Goal: Find specific page/section: Find specific page/section

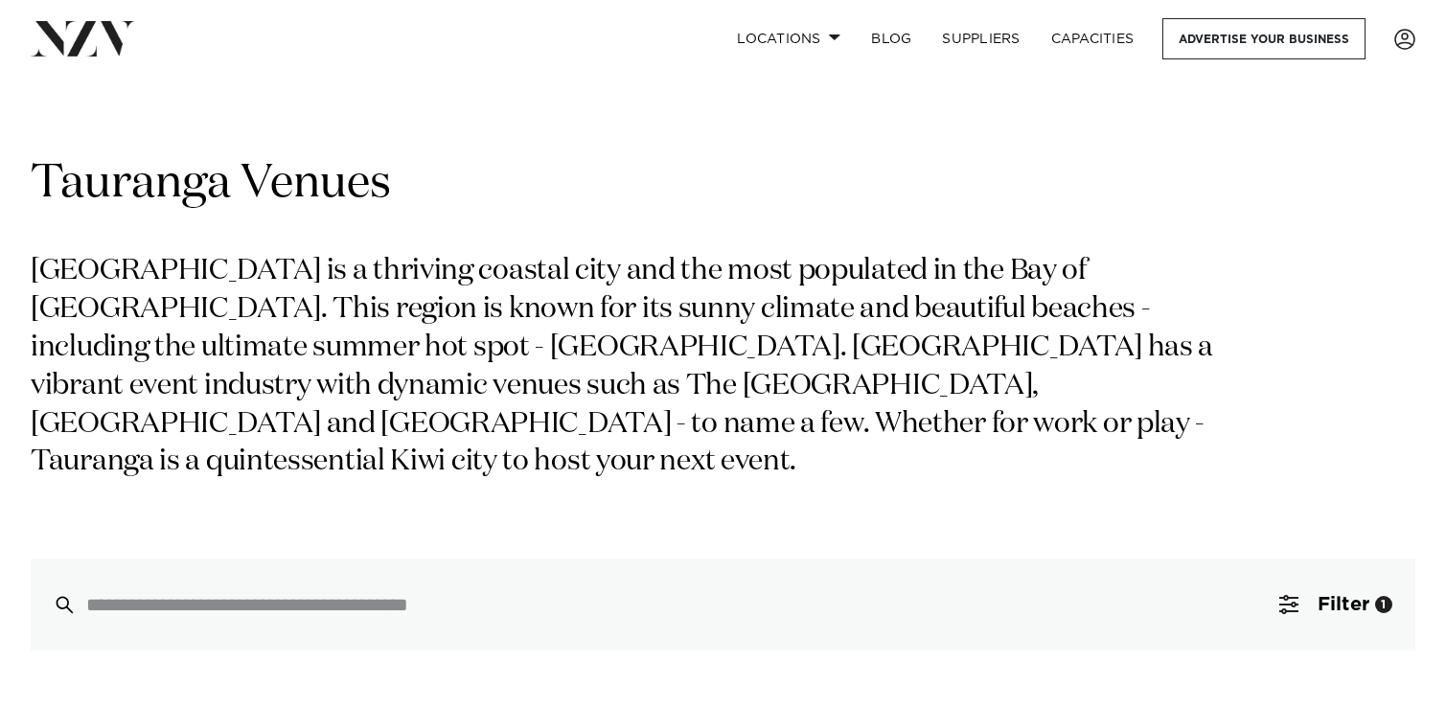
click at [376, 322] on p "[GEOGRAPHIC_DATA] is a thriving coastal city and the most populated in the Bay …" at bounding box center [623, 367] width 1185 height 229
click at [584, 254] on p "[GEOGRAPHIC_DATA] is a thriving coastal city and the most populated in the Bay …" at bounding box center [623, 367] width 1185 height 229
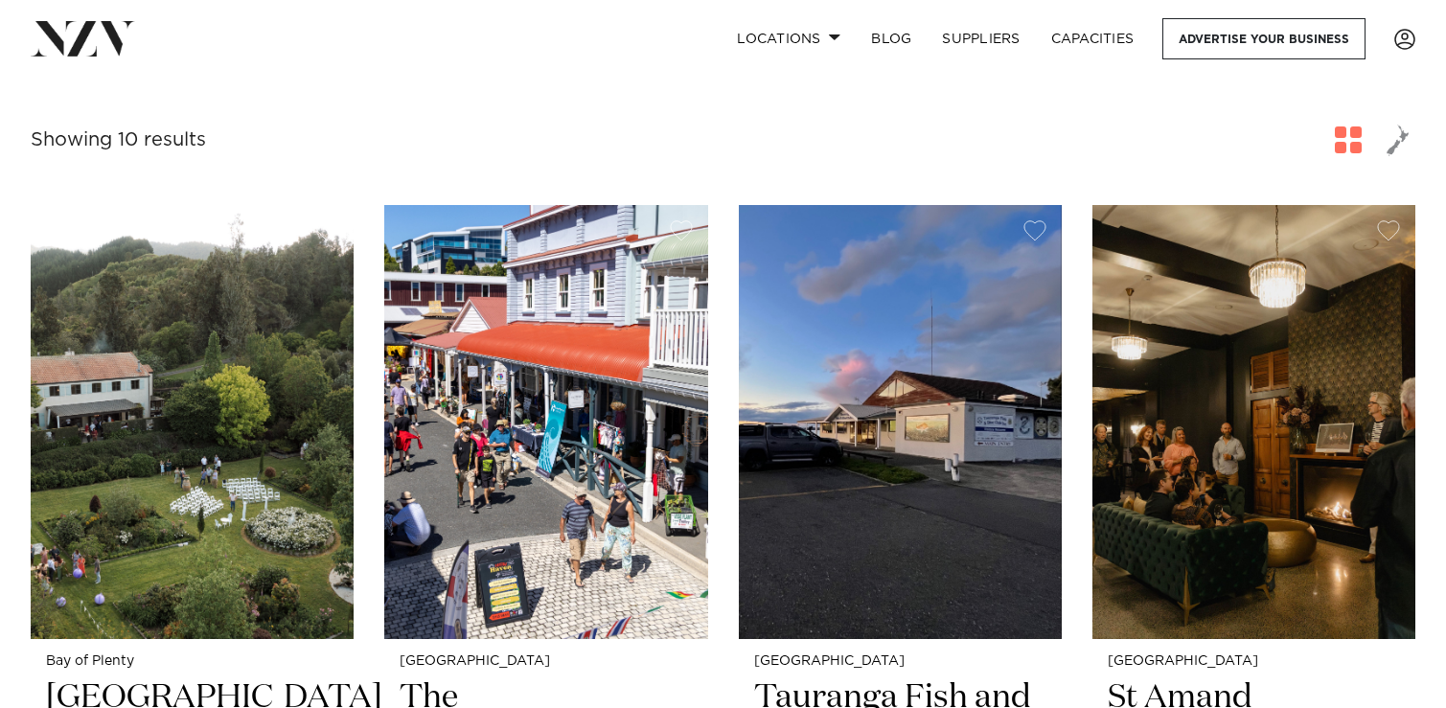
scroll to position [685, 0]
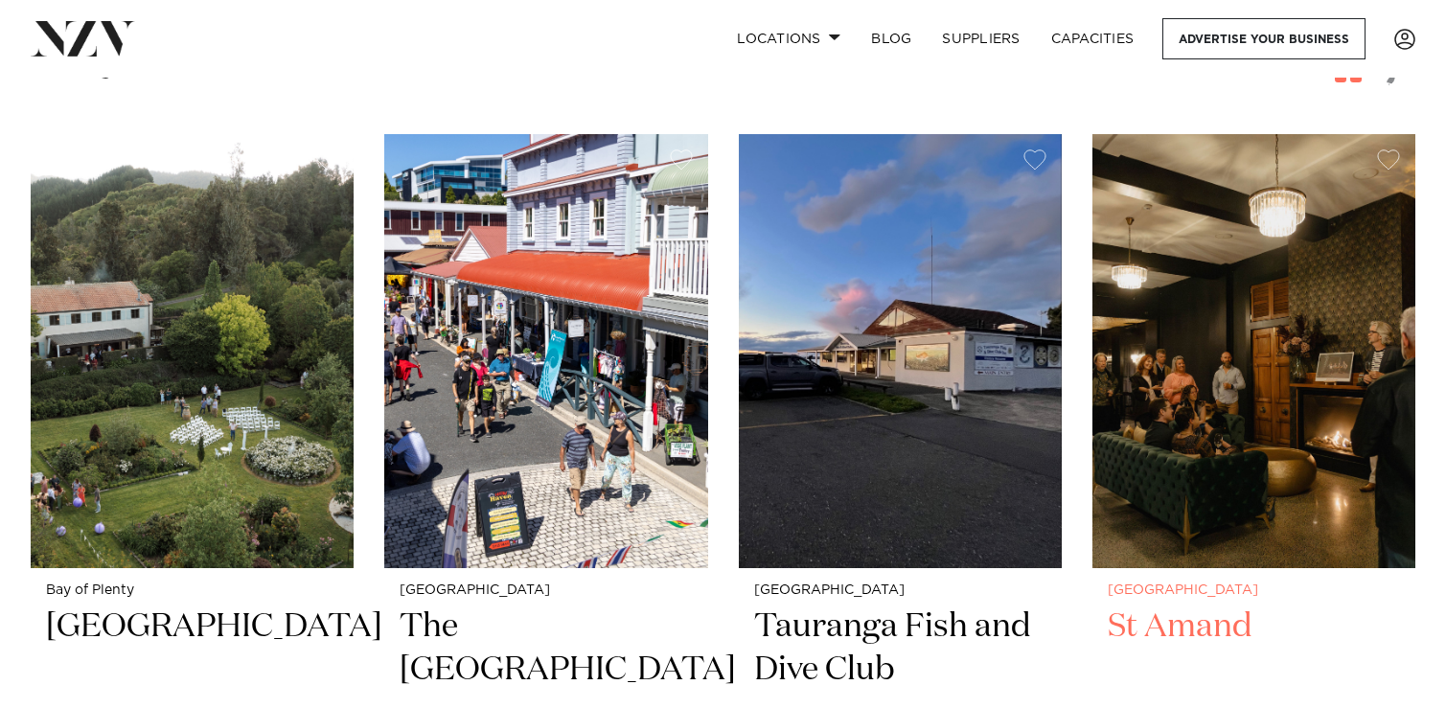
click at [1231, 399] on img at bounding box center [1254, 350] width 323 height 433
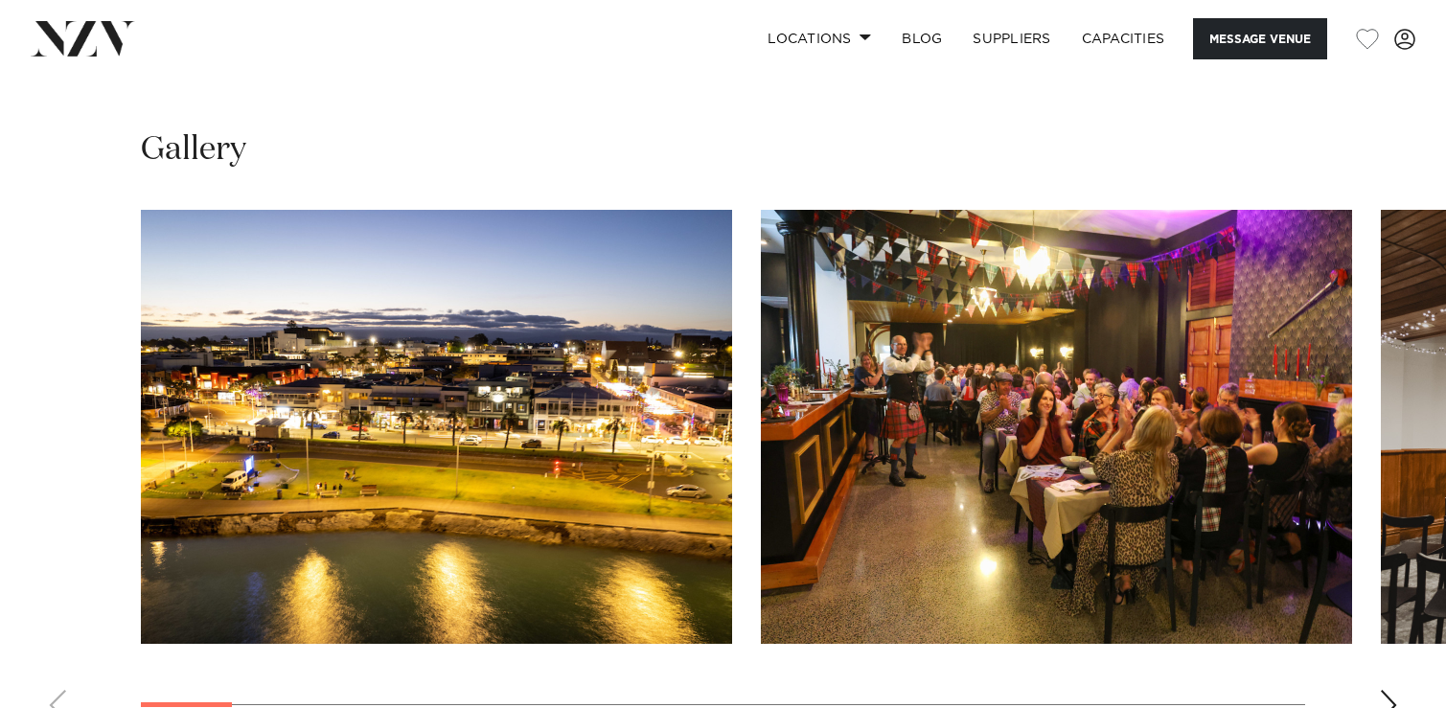
scroll to position [1824, 0]
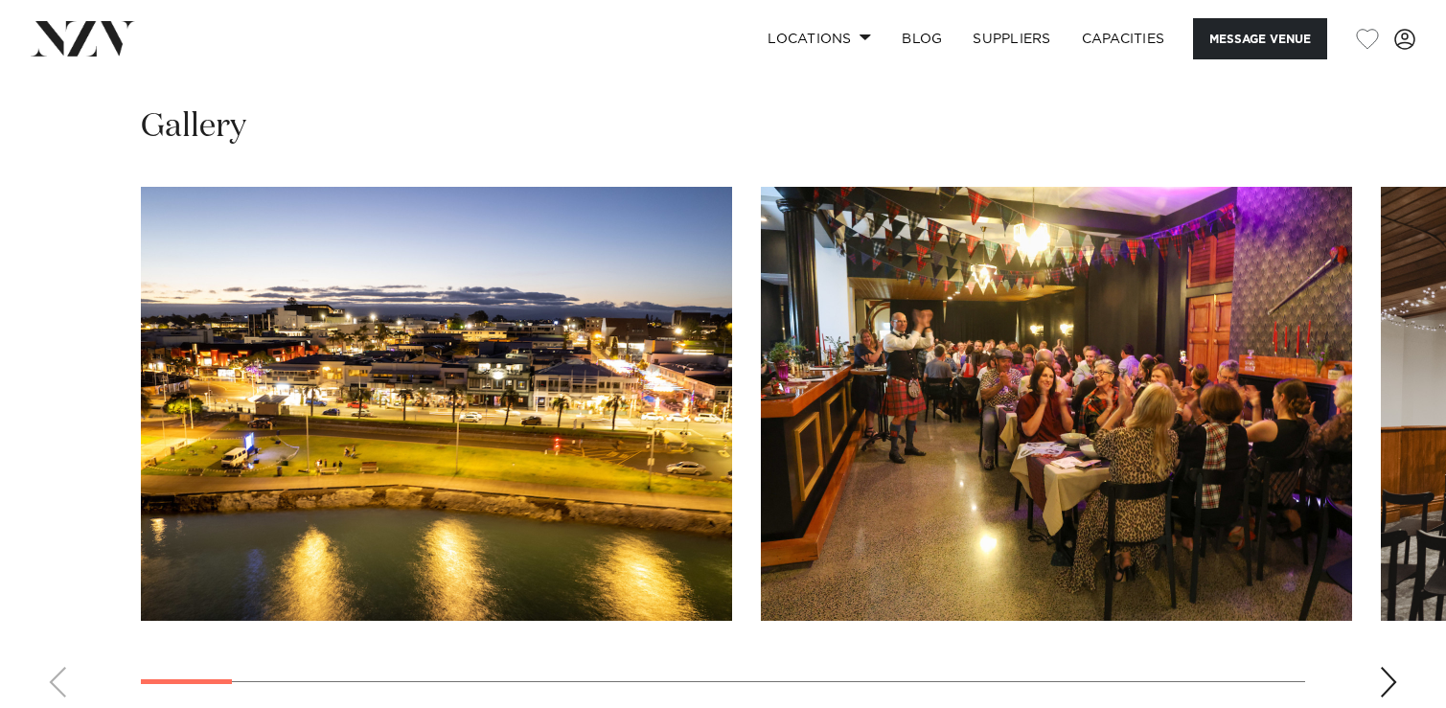
click at [997, 441] on img "2 / 24" at bounding box center [1056, 404] width 591 height 434
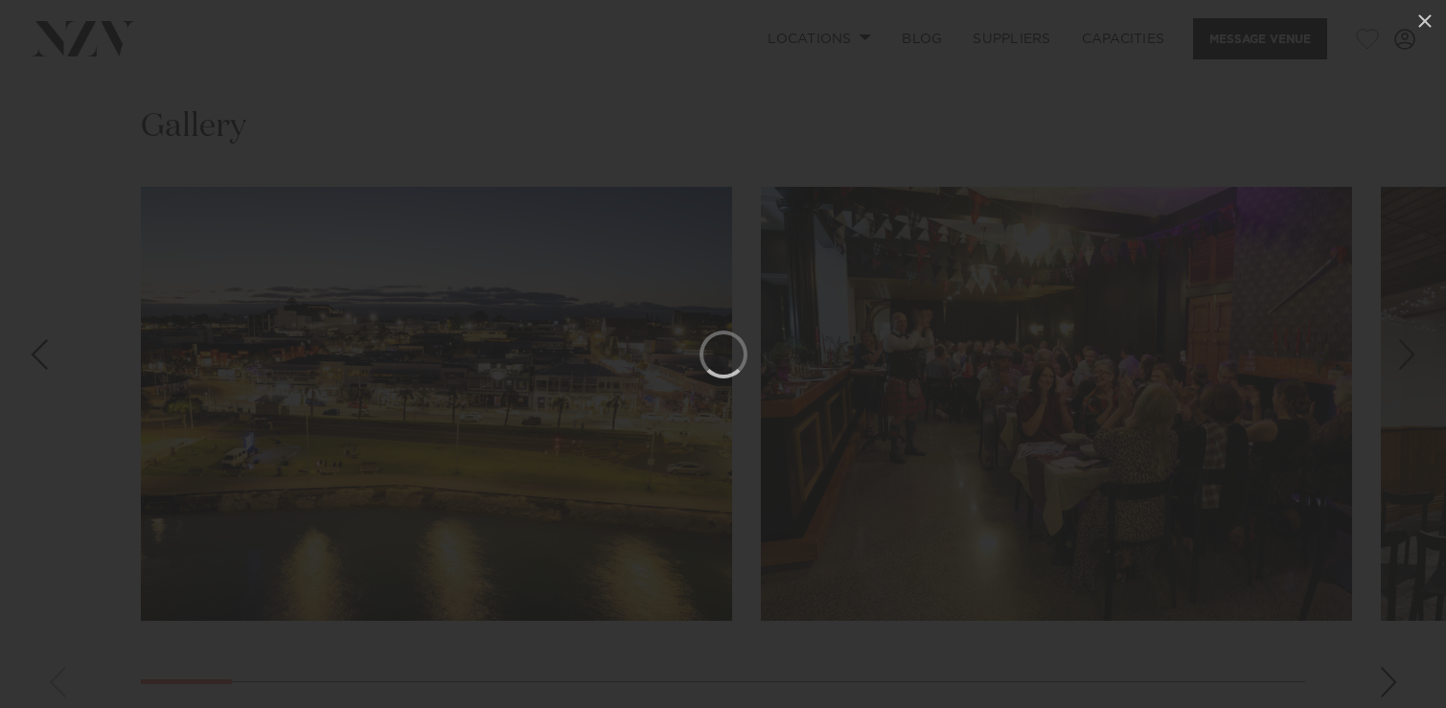
click at [672, 153] on div at bounding box center [723, 354] width 1446 height 708
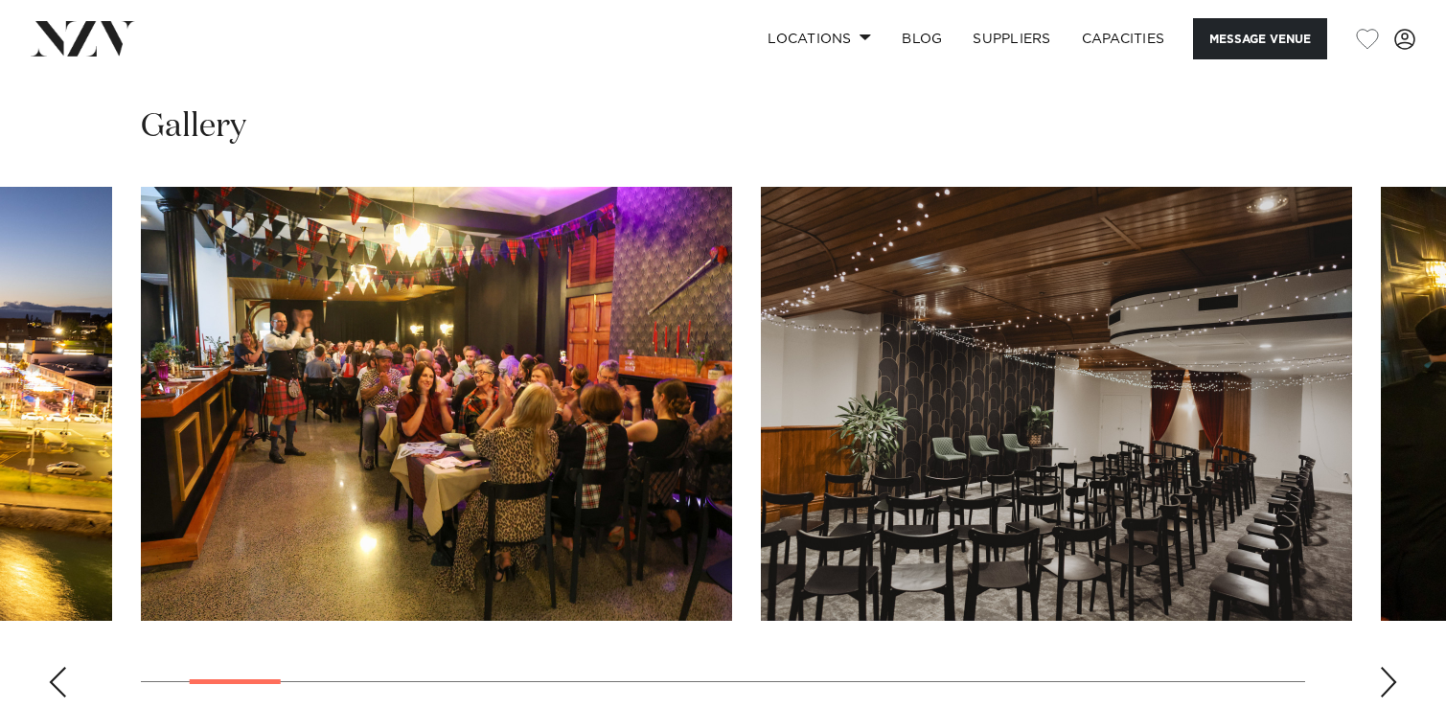
click at [462, 372] on img "2 / 24" at bounding box center [436, 404] width 591 height 434
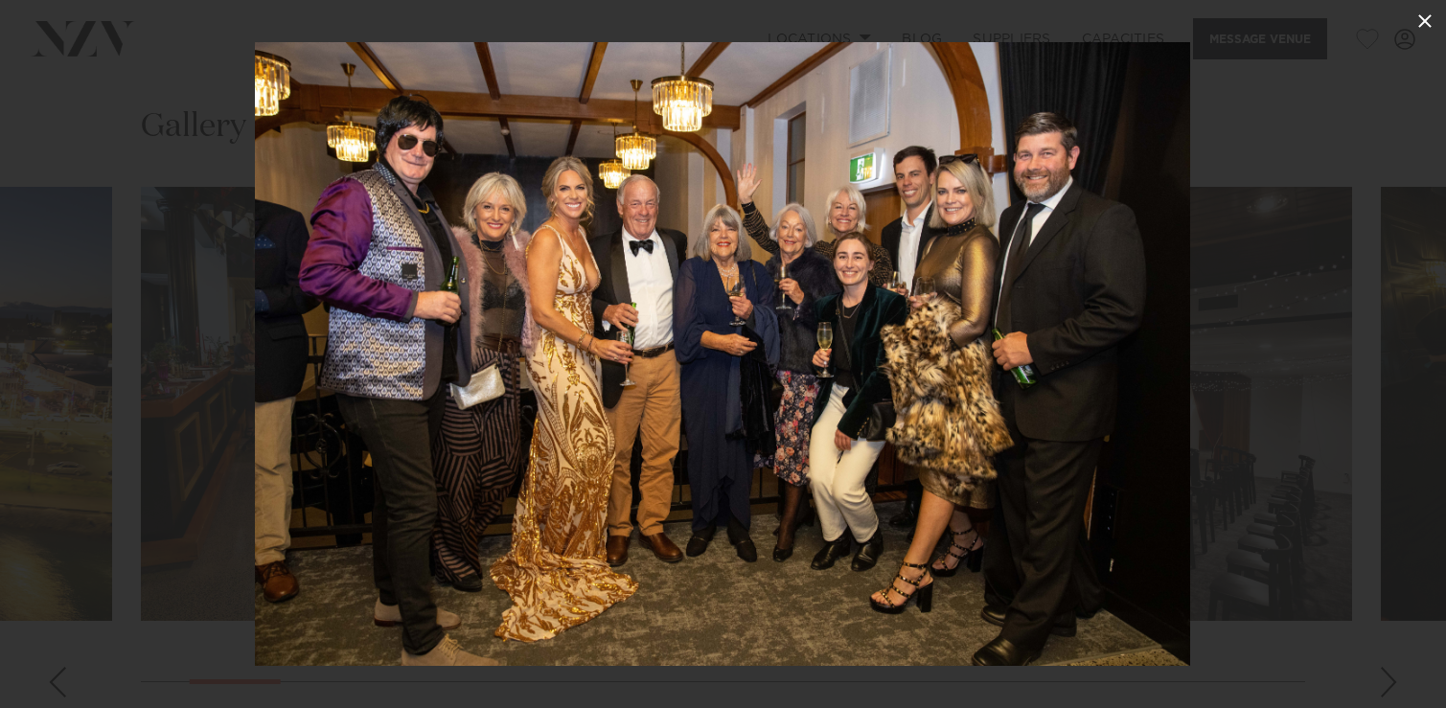
click at [1423, 21] on icon at bounding box center [1425, 20] width 13 height 13
